Goal: Find specific page/section: Find specific page/section

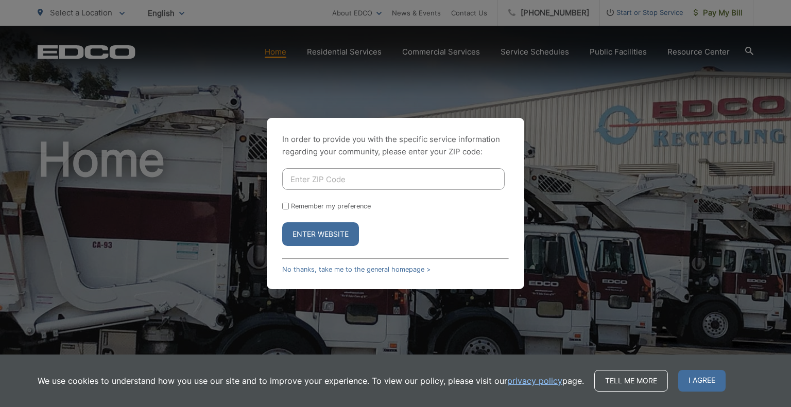
click at [351, 184] on input "Enter ZIP Code" at bounding box center [393, 179] width 223 height 22
type input "92064"
click at [545, 97] on div "In order to provide you with the specific service information regarding your co…" at bounding box center [395, 203] width 791 height 407
click at [283, 206] on input "Remember my preference" at bounding box center [285, 206] width 7 height 7
checkbox input "true"
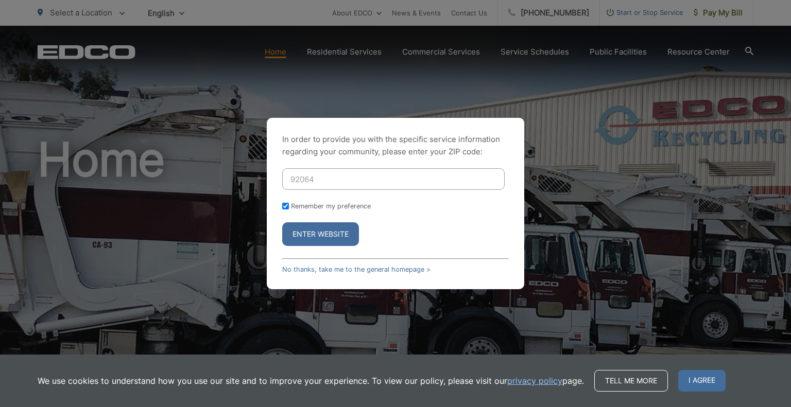
click at [308, 232] on button "Enter Website" at bounding box center [320, 235] width 77 height 24
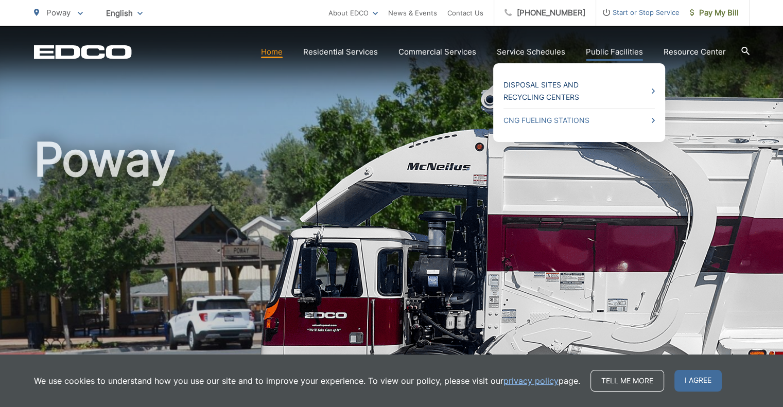
click at [625, 90] on link "Disposal Sites and Recycling Centers" at bounding box center [579, 91] width 151 height 25
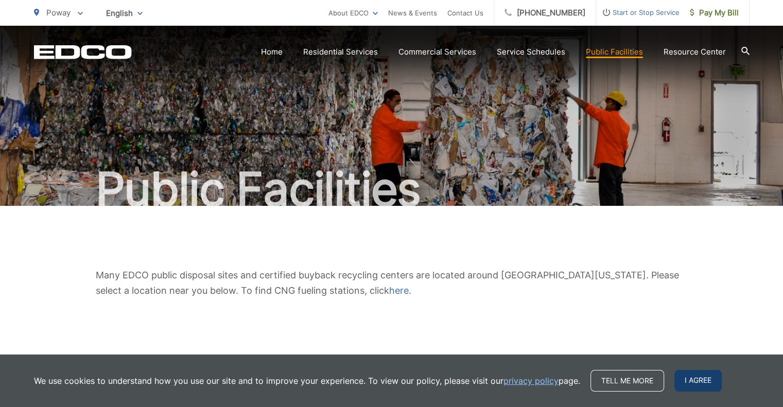
click at [702, 373] on span "I agree" at bounding box center [698, 381] width 47 height 22
